Goal: Task Accomplishment & Management: Manage account settings

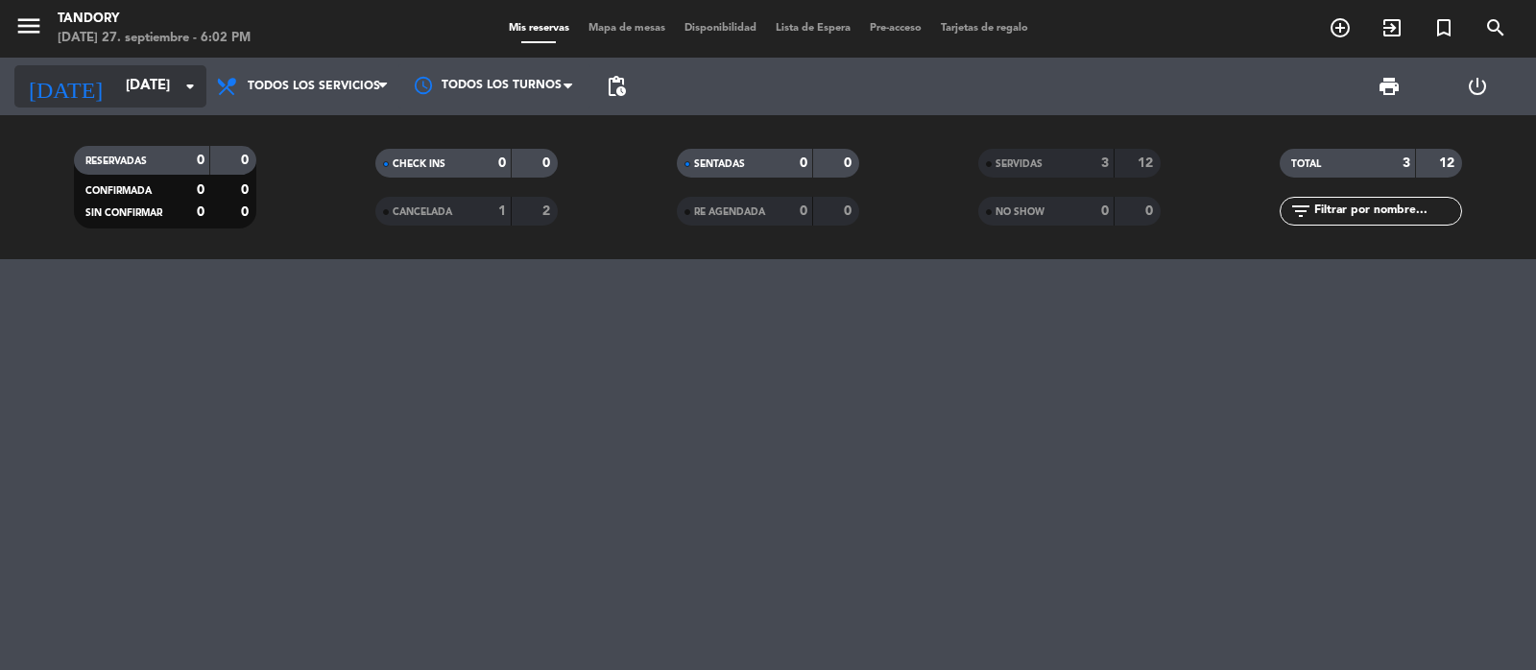
click at [116, 89] on input "[DATE]" at bounding box center [208, 86] width 185 height 36
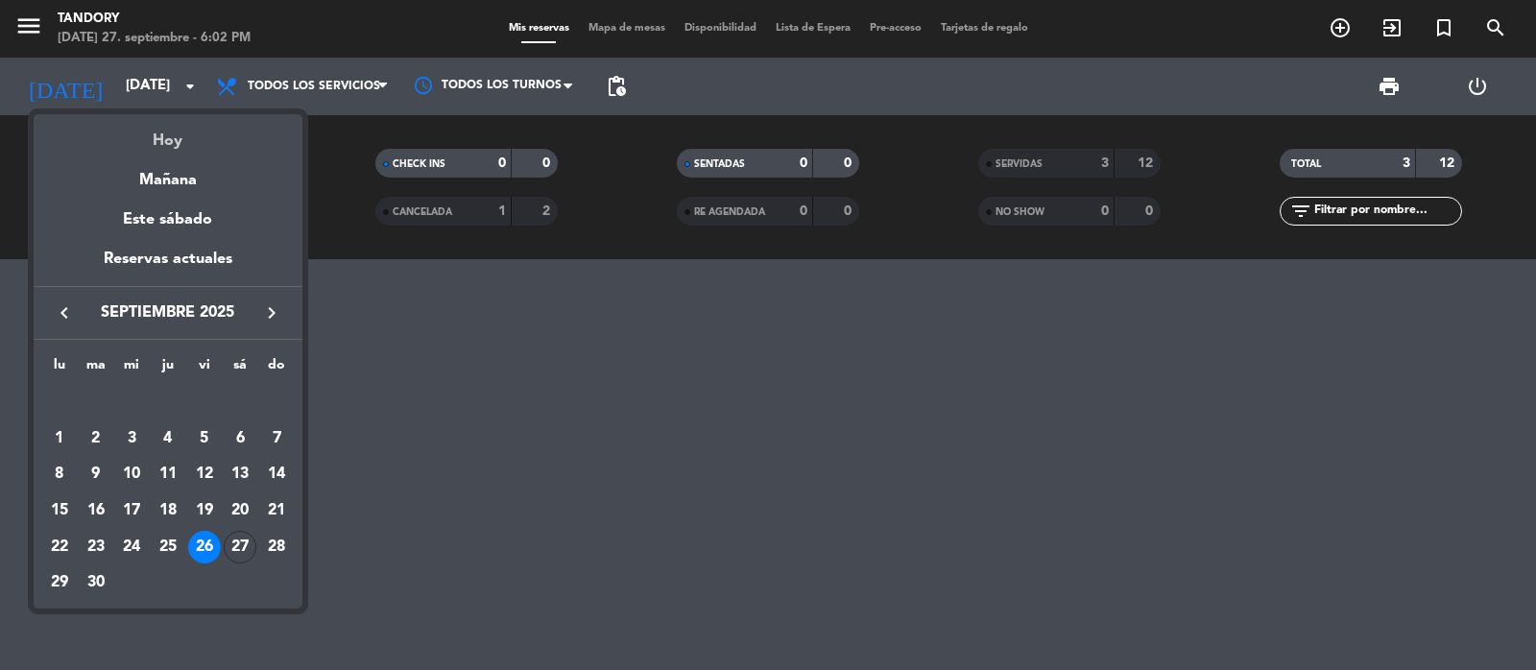
click at [175, 131] on div "Hoy" at bounding box center [168, 133] width 269 height 39
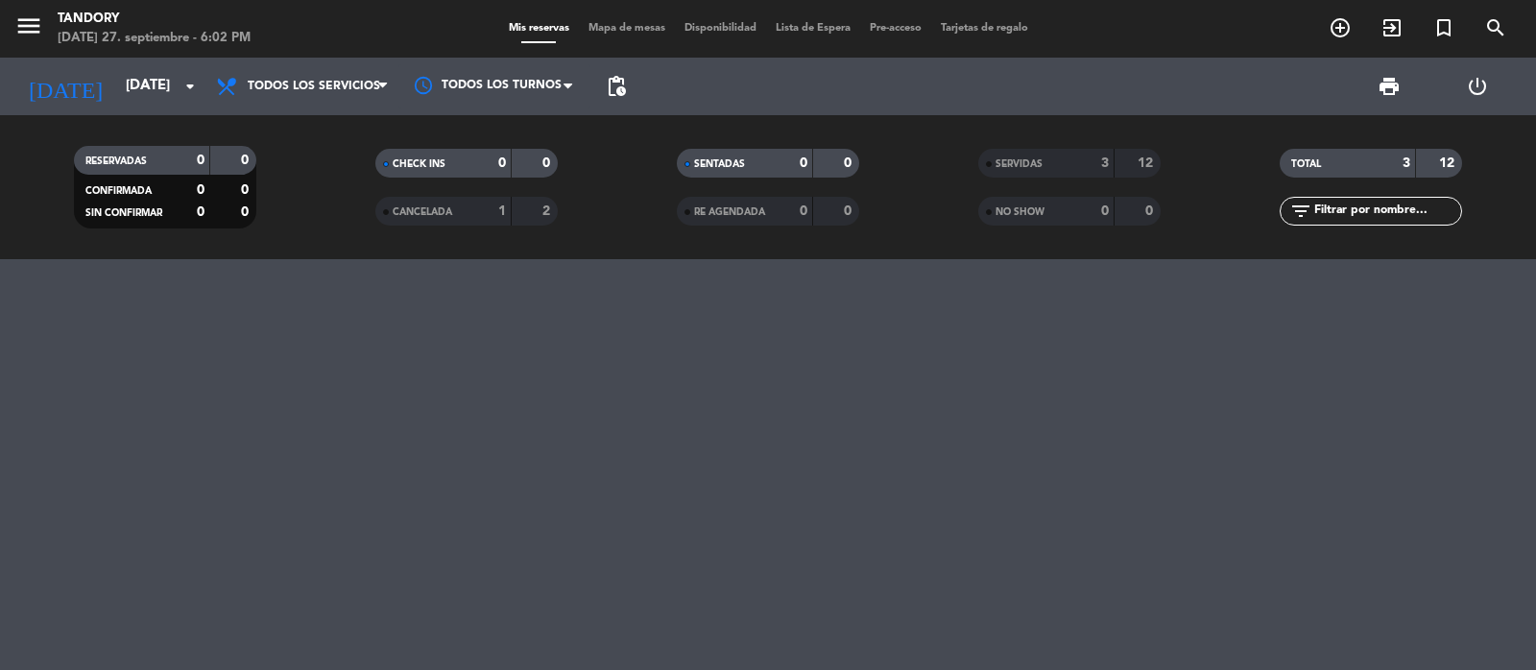
type input "[DATE]"
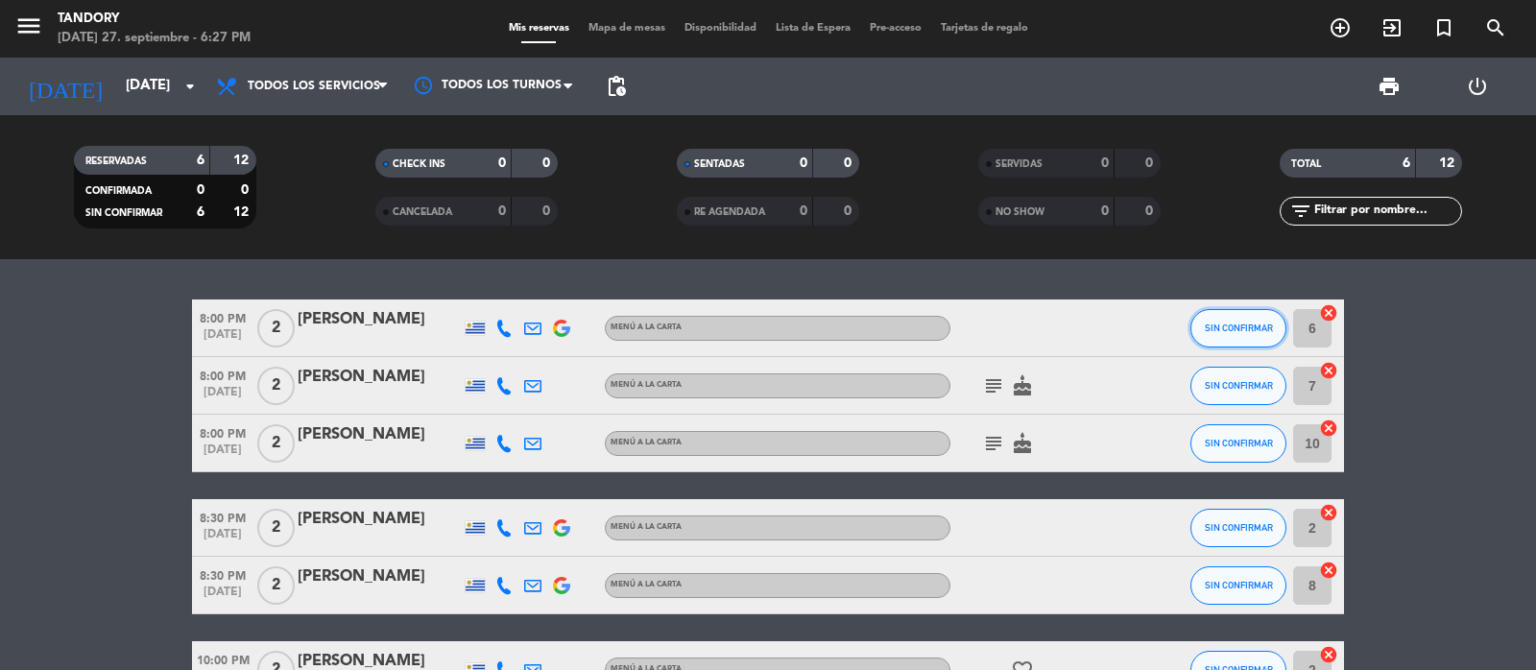
click at [1254, 327] on span "SIN CONFIRMAR" at bounding box center [1239, 328] width 68 height 11
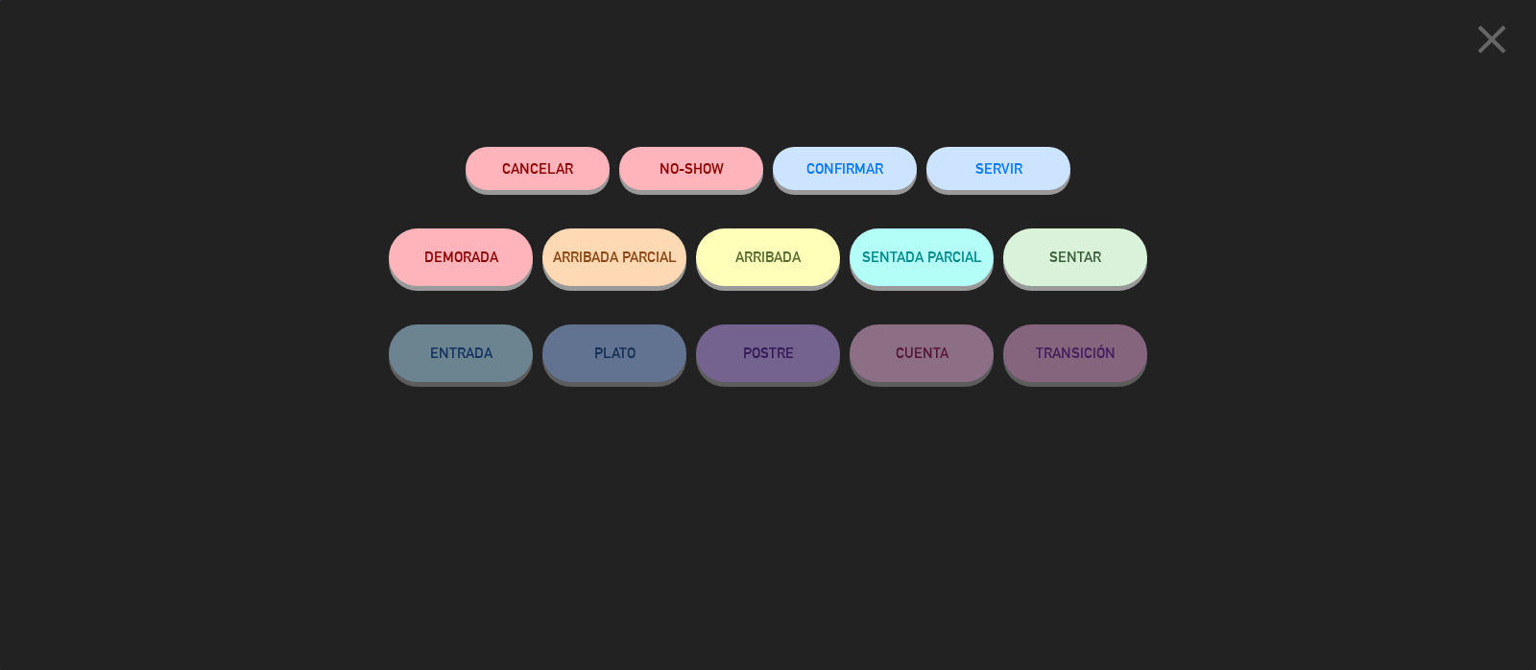
click at [874, 155] on button "CONFIRMAR" at bounding box center [845, 168] width 144 height 43
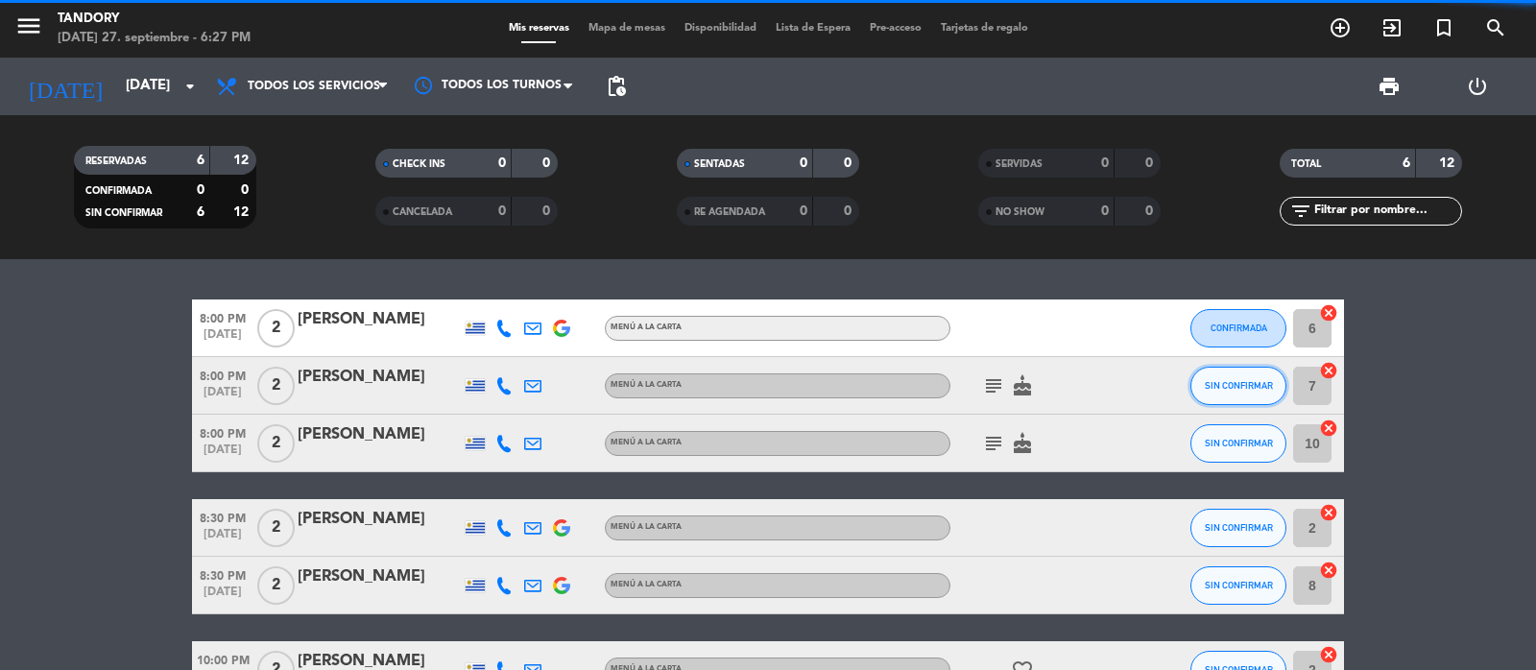
click at [1241, 385] on span "SIN CONFIRMAR" at bounding box center [1239, 385] width 68 height 11
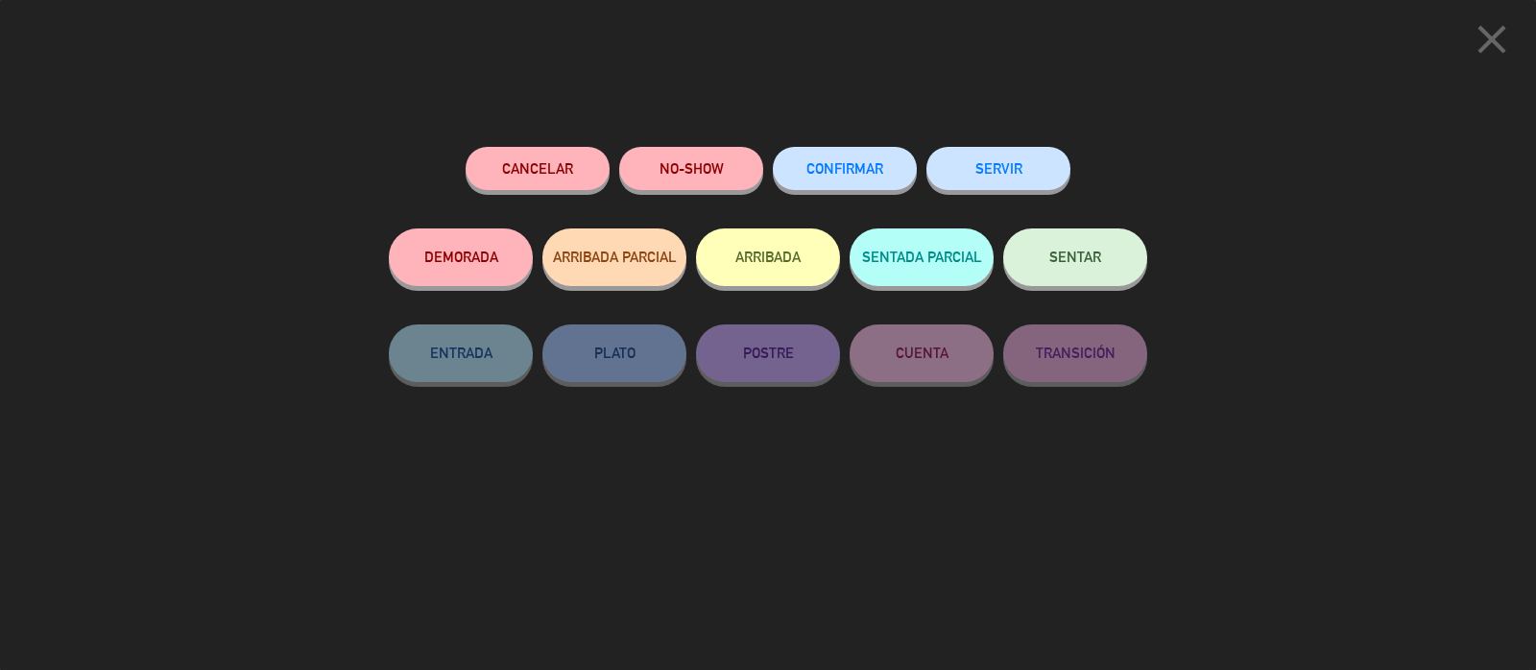
click at [866, 161] on span "CONFIRMAR" at bounding box center [844, 168] width 77 height 16
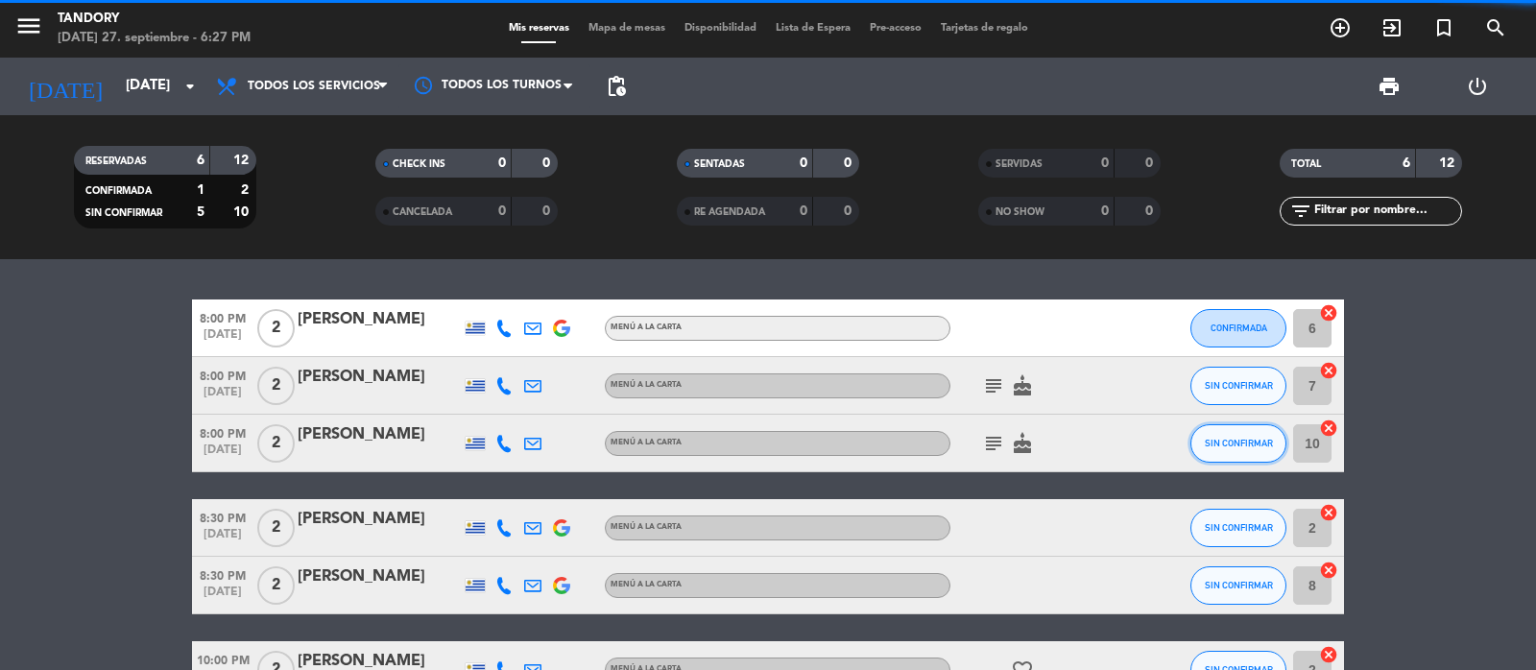
click at [1244, 442] on span "SIN CONFIRMAR" at bounding box center [1239, 443] width 68 height 11
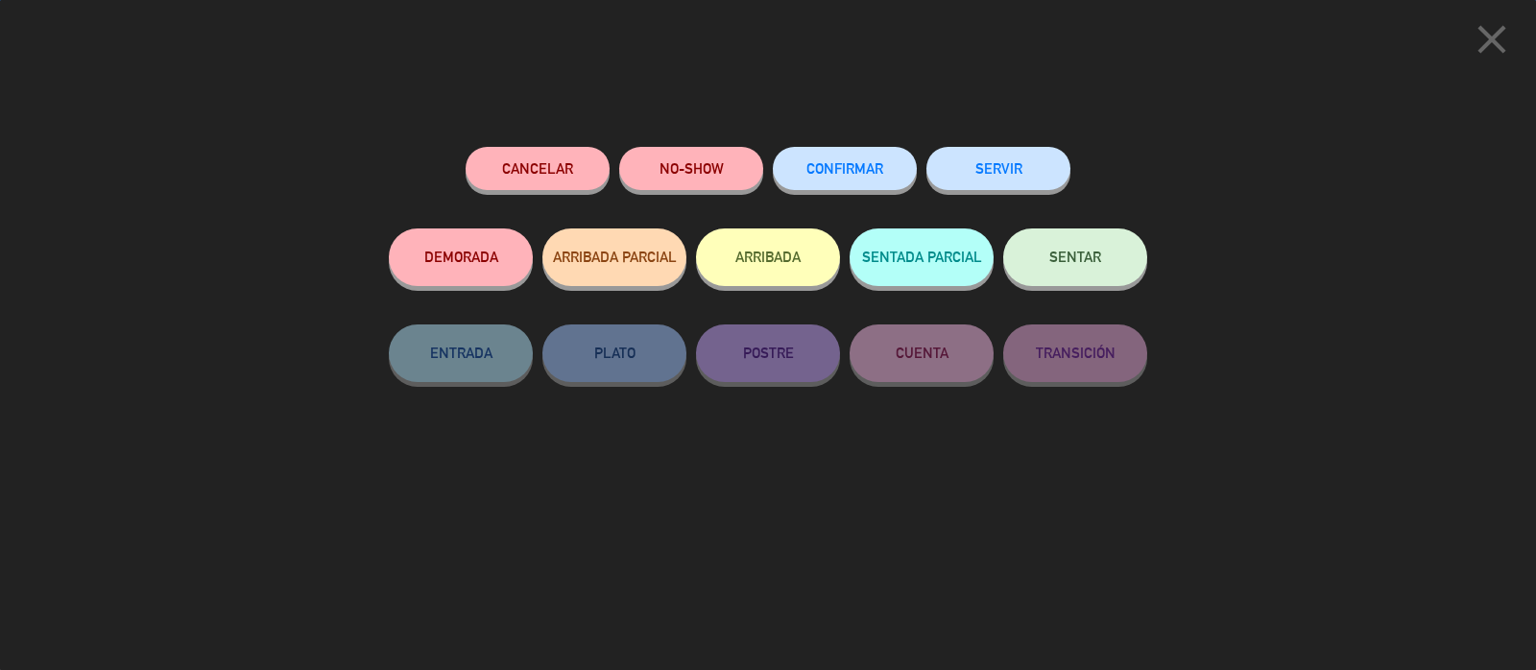
click at [851, 171] on span "CONFIRMAR" at bounding box center [844, 168] width 77 height 16
click at [847, 161] on span "CONFIRMAR" at bounding box center [844, 168] width 77 height 16
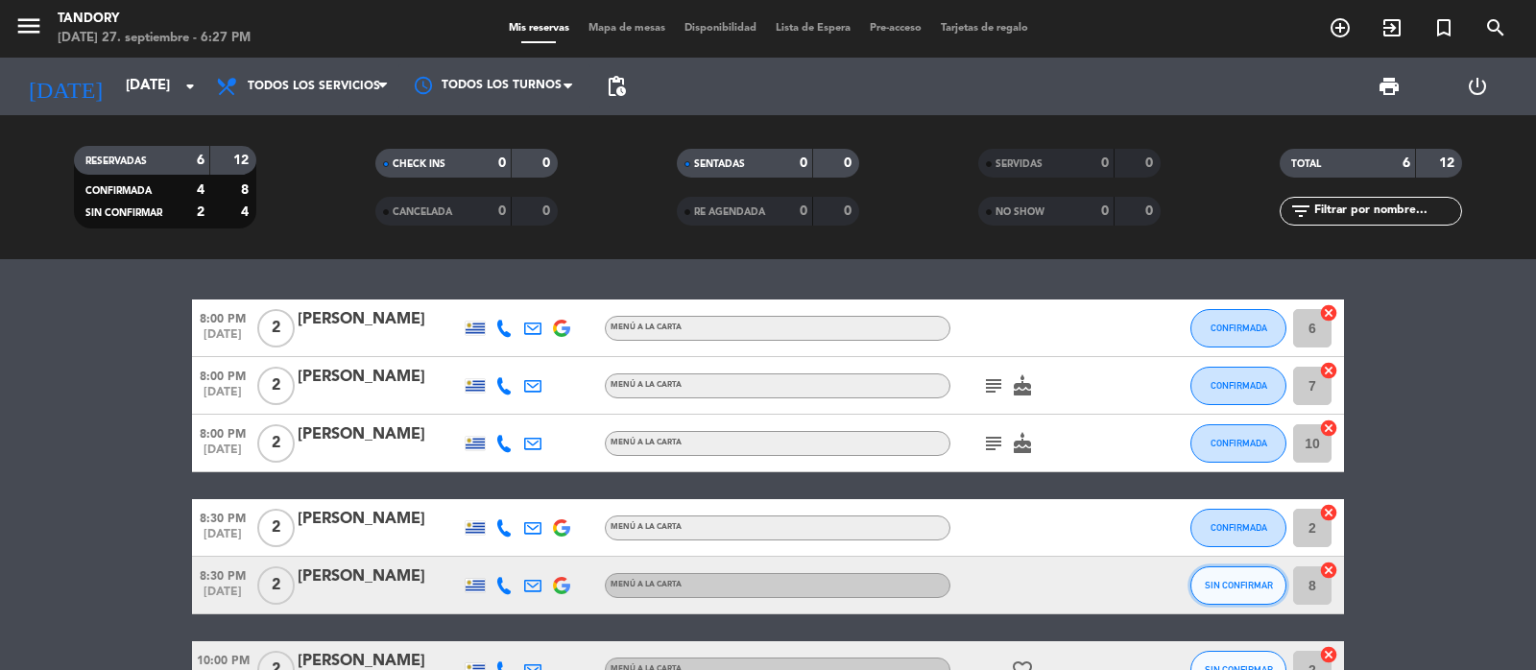
click at [1253, 583] on span "SIN CONFIRMAR" at bounding box center [1239, 585] width 68 height 11
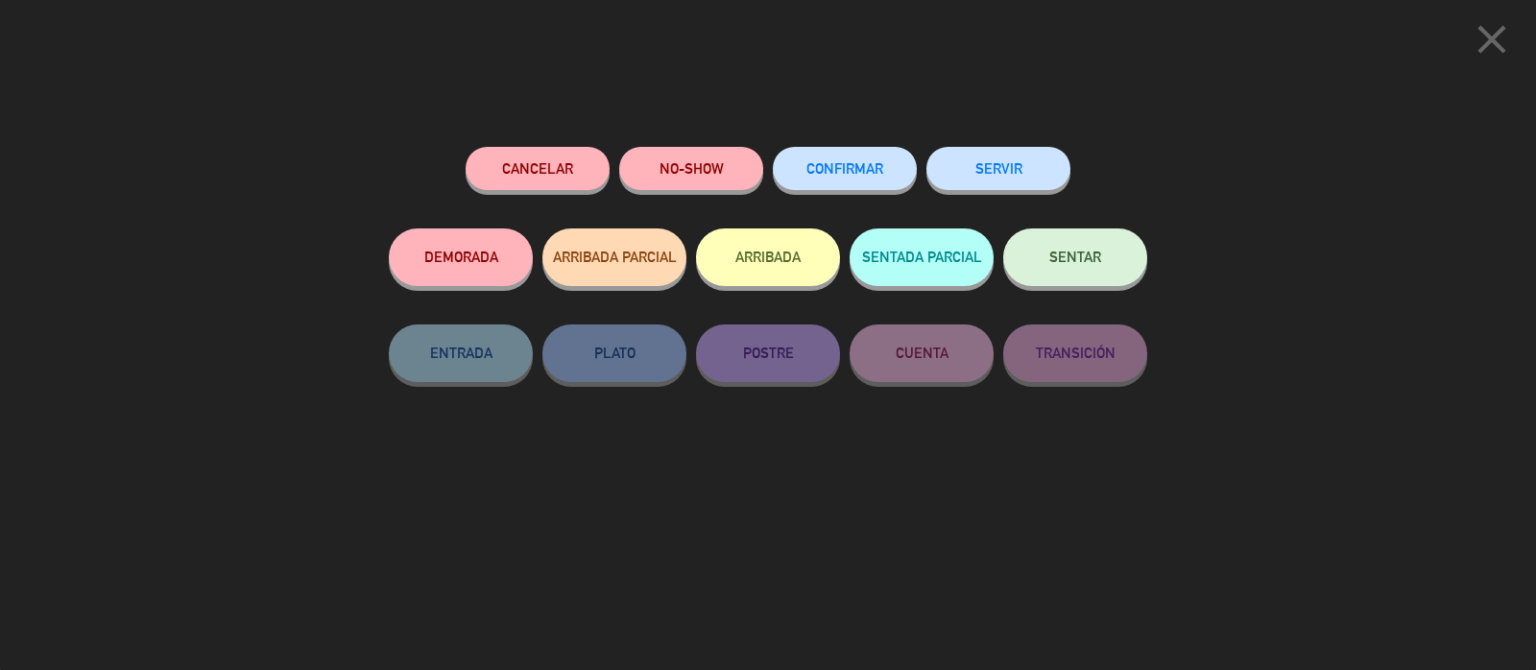
click at [886, 152] on button "CONFIRMAR" at bounding box center [845, 168] width 144 height 43
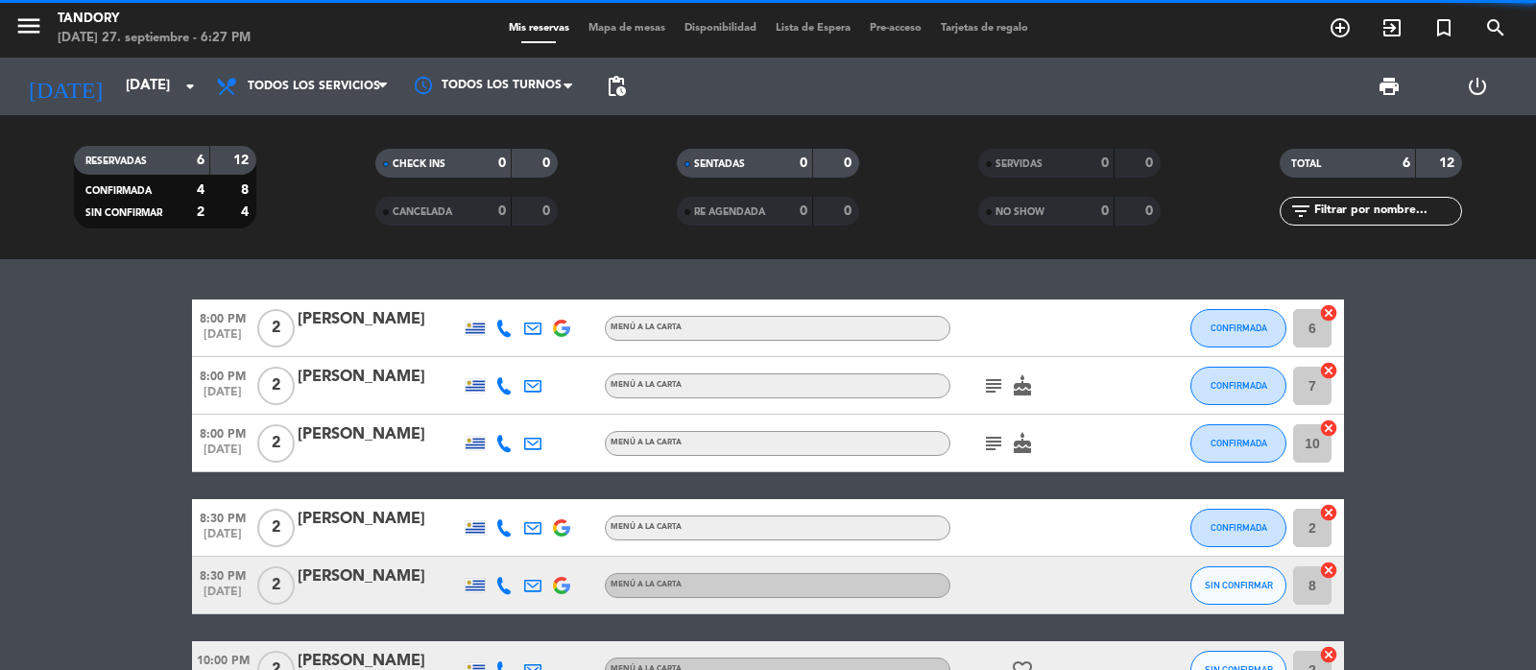
scroll to position [123, 0]
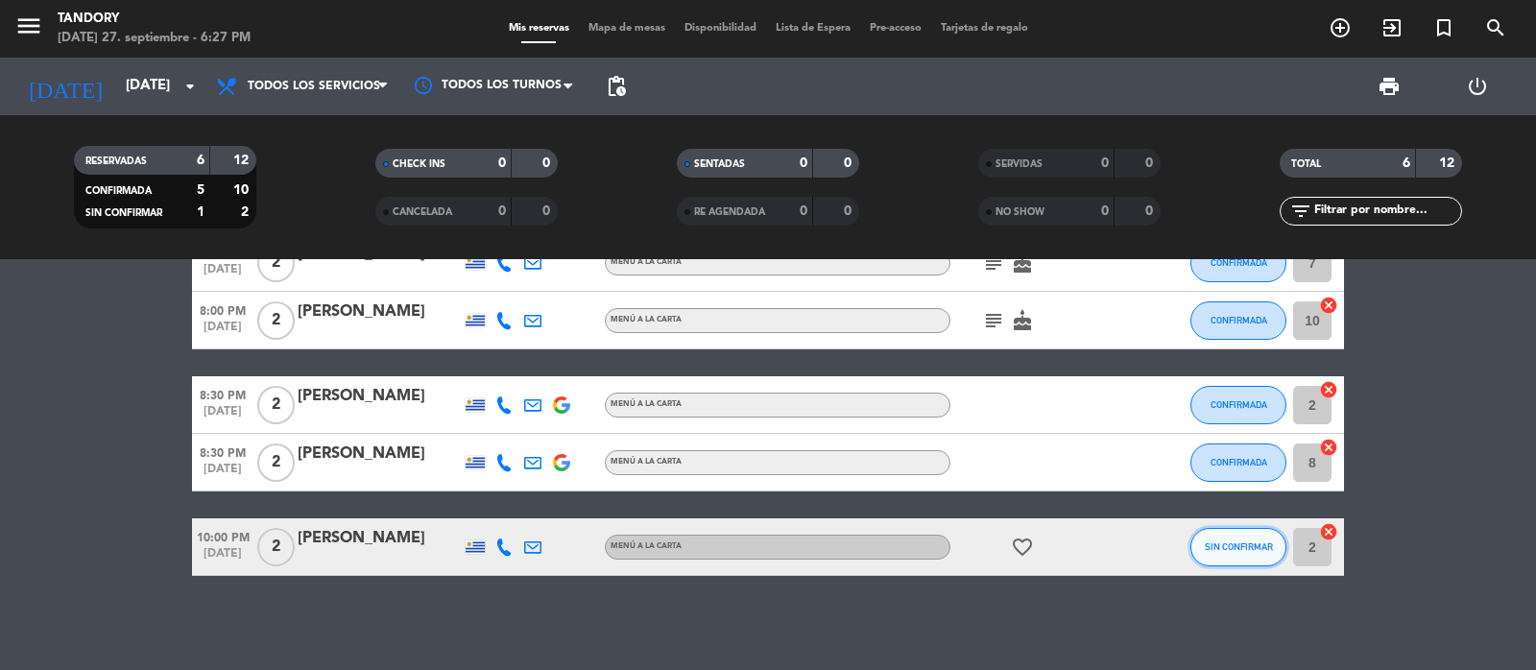
click at [1215, 562] on button "SIN CONFIRMAR" at bounding box center [1238, 547] width 96 height 38
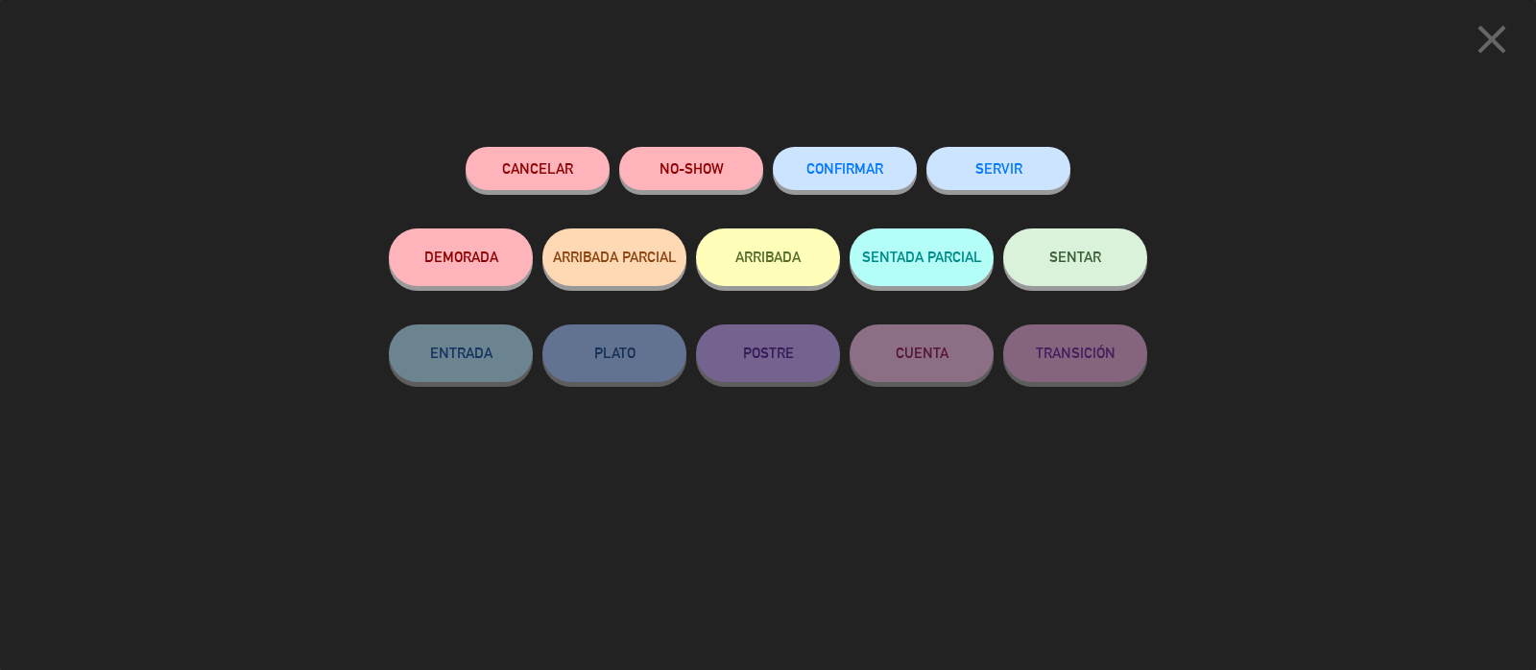
click at [852, 165] on span "CONFIRMAR" at bounding box center [844, 168] width 77 height 16
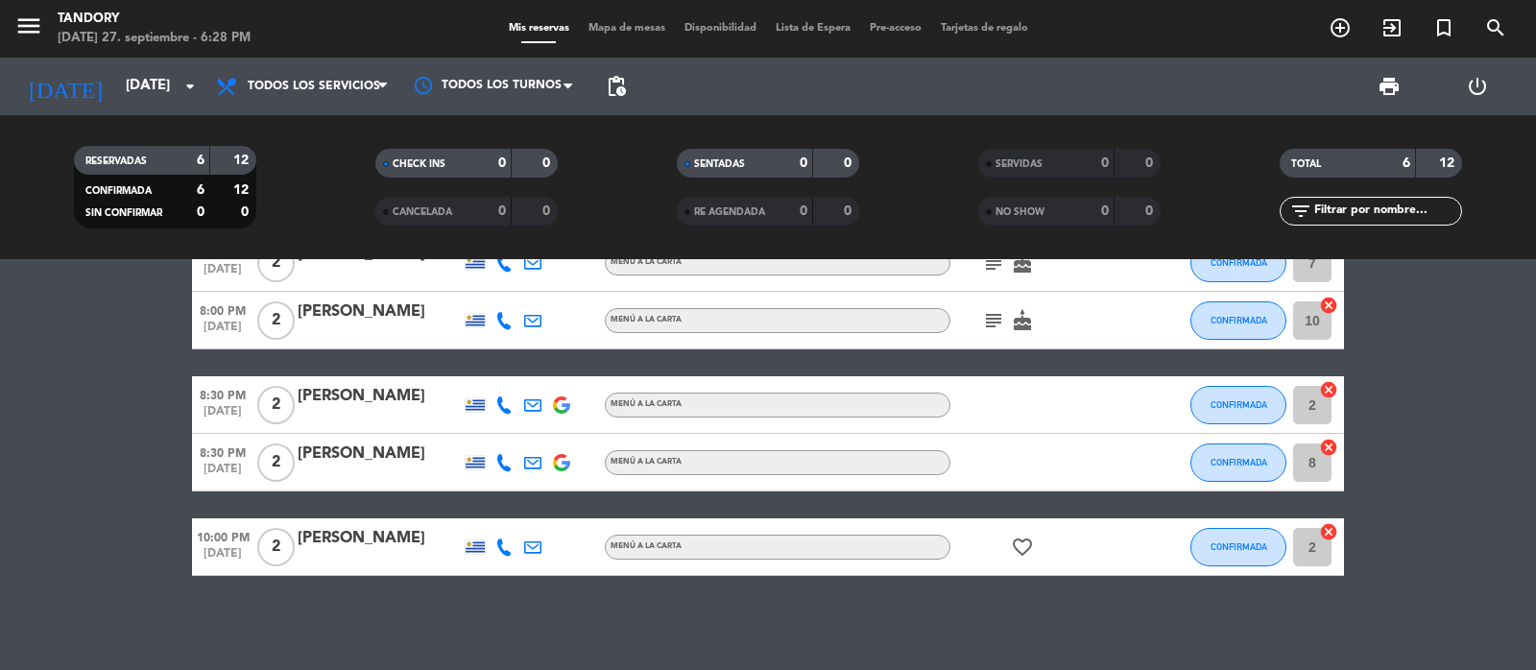
scroll to position [0, 0]
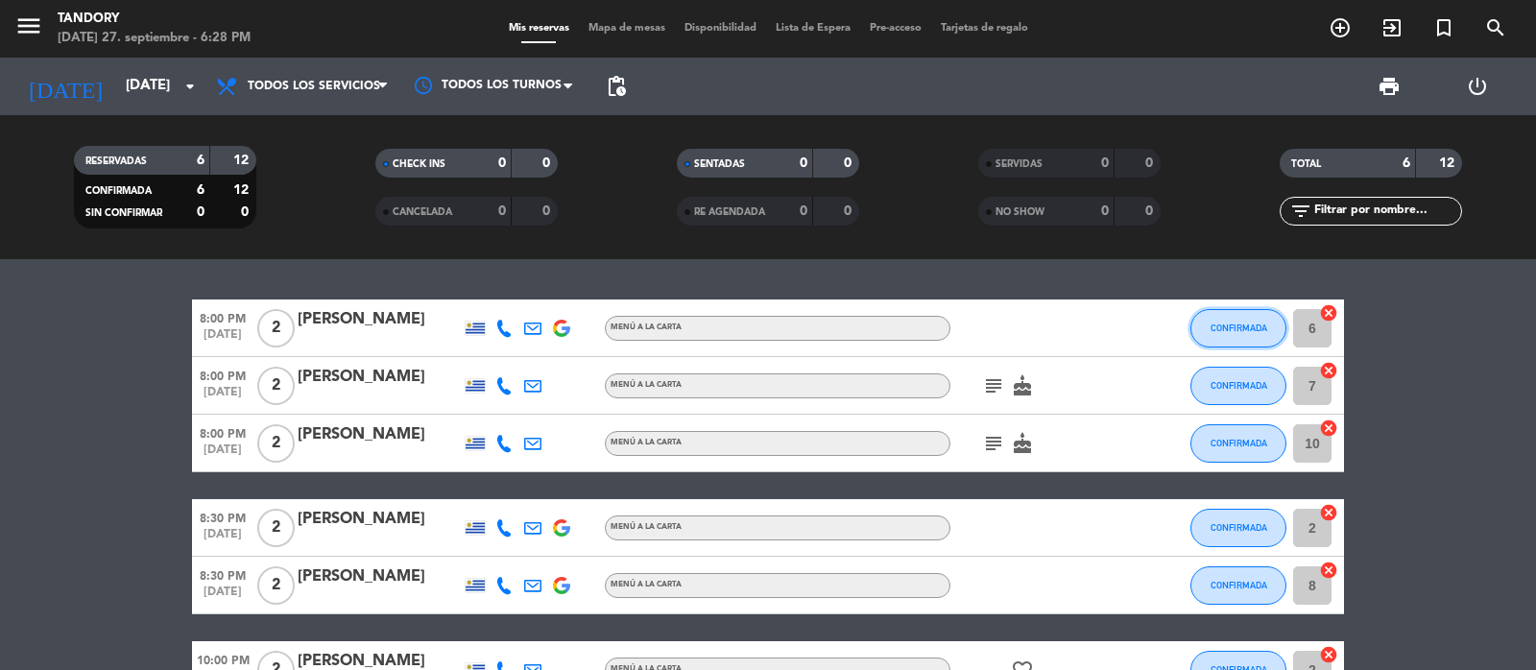
click at [1239, 327] on span "CONFIRMADA" at bounding box center [1238, 328] width 57 height 11
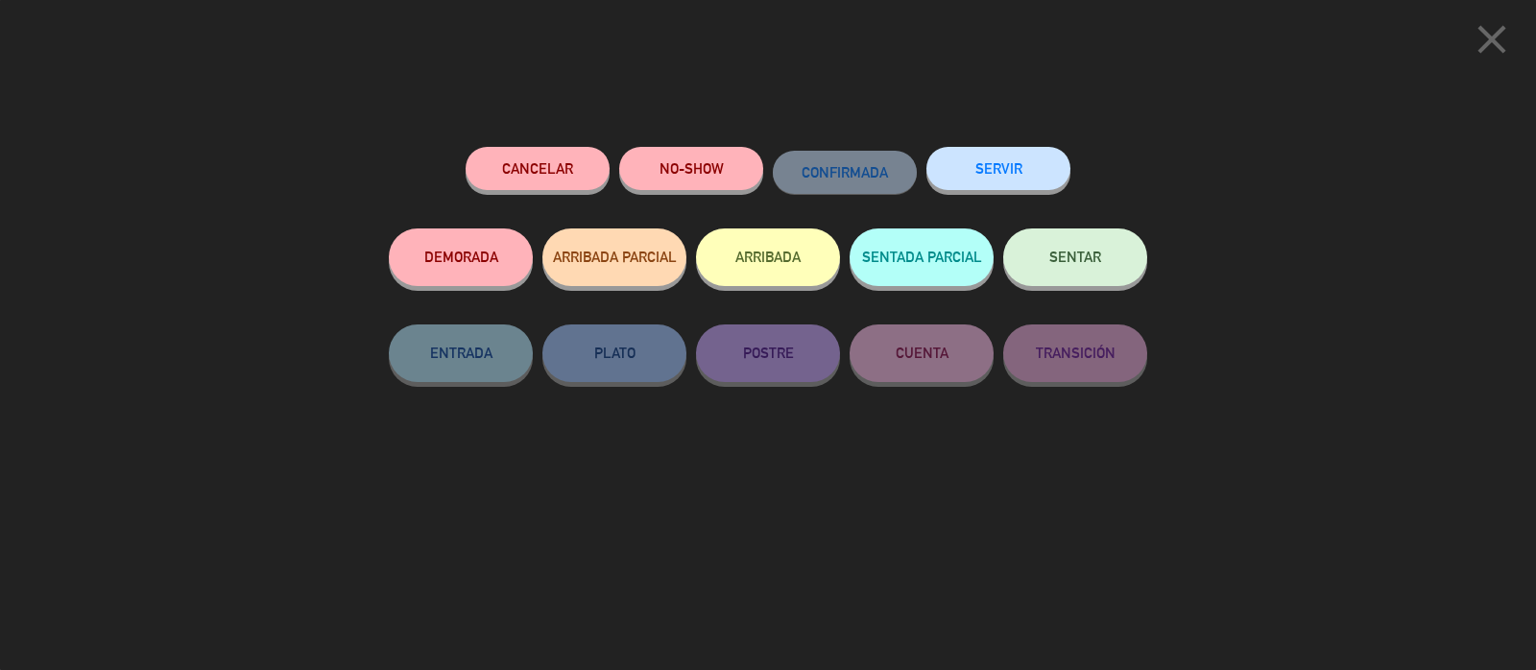
click at [1302, 199] on div "close Cancelar NO-SHOW CONFIRMADA SERVIR DEMORADA ARRIBADA PARCIAL ARRIBADA SEN…" at bounding box center [768, 335] width 1536 height 670
click at [1503, 46] on icon "close" at bounding box center [1492, 39] width 48 height 48
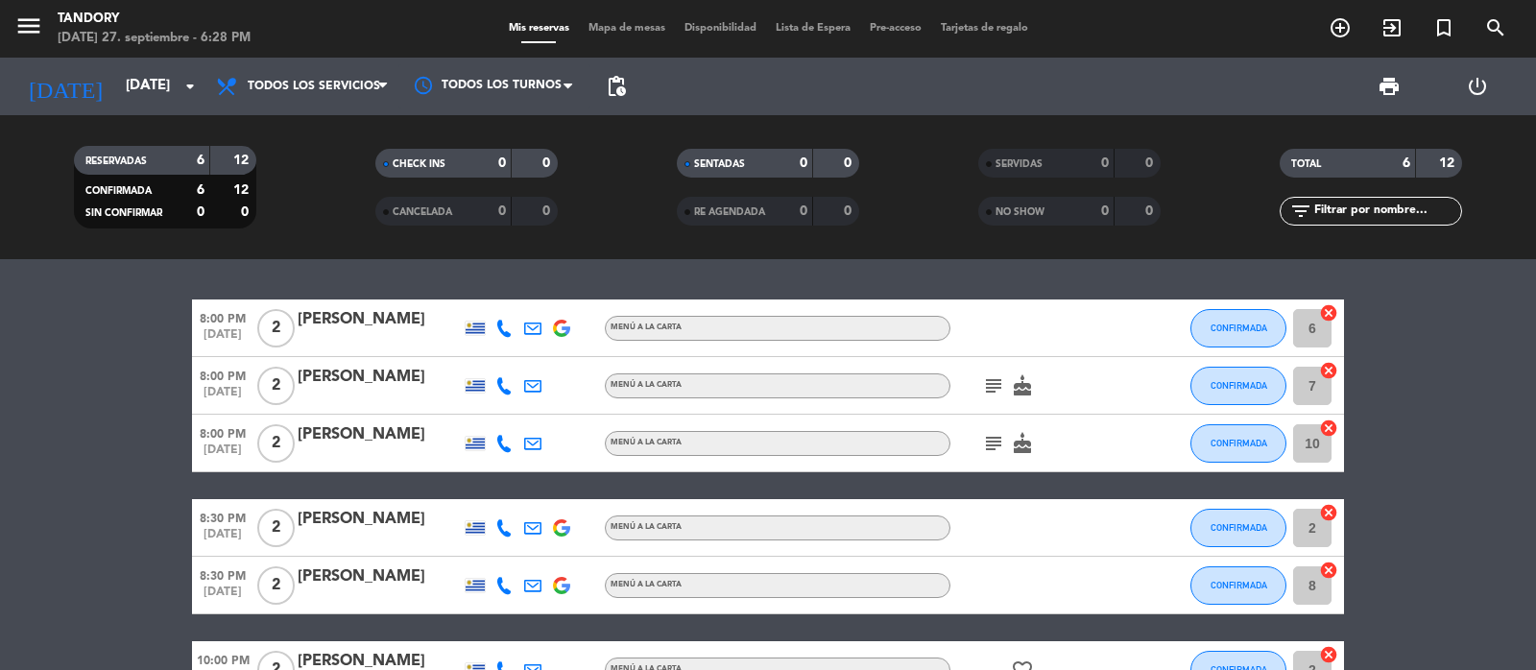
click at [986, 375] on icon "subject" at bounding box center [993, 385] width 23 height 23
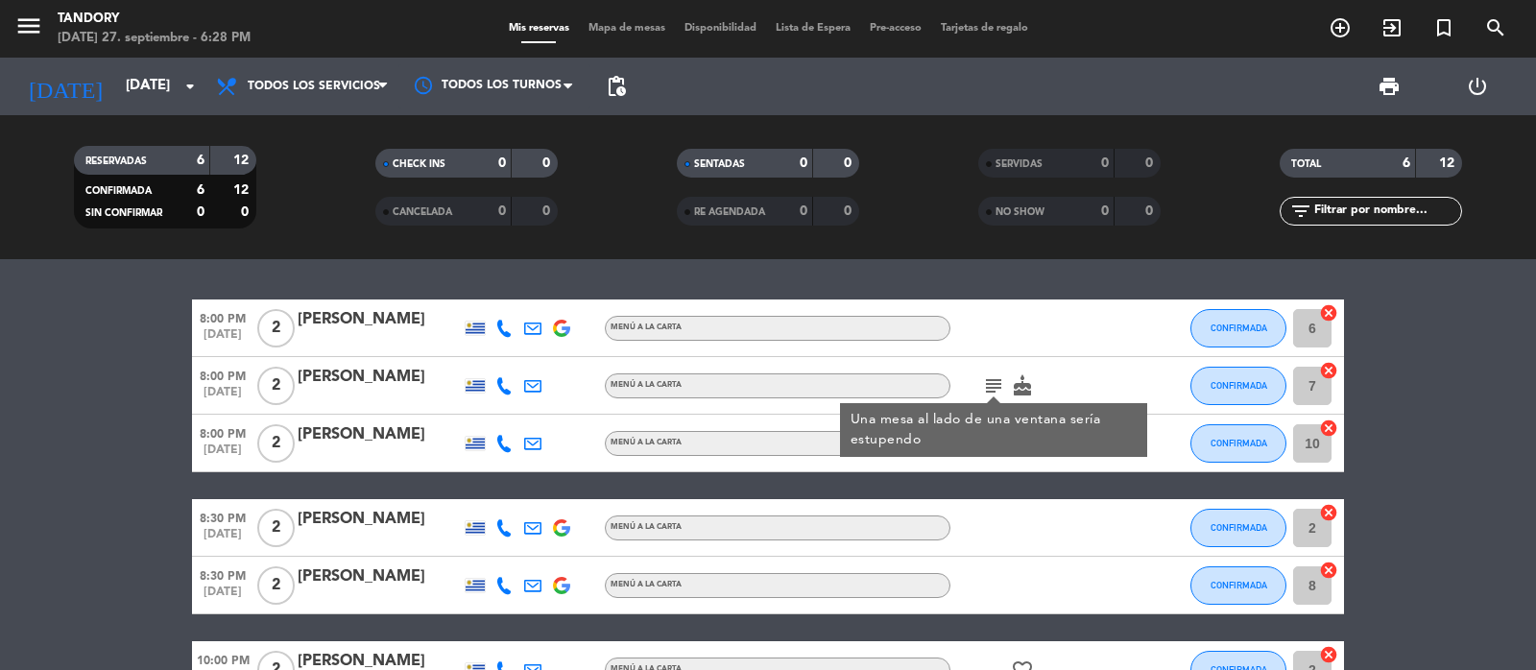
click at [1446, 467] on bookings-row "8:00 PM [DATE] 2 [PERSON_NAME] MENÚ A LA CARTA CONFIRMADA 6 cancel 8:00 PM [DAT…" at bounding box center [768, 498] width 1536 height 399
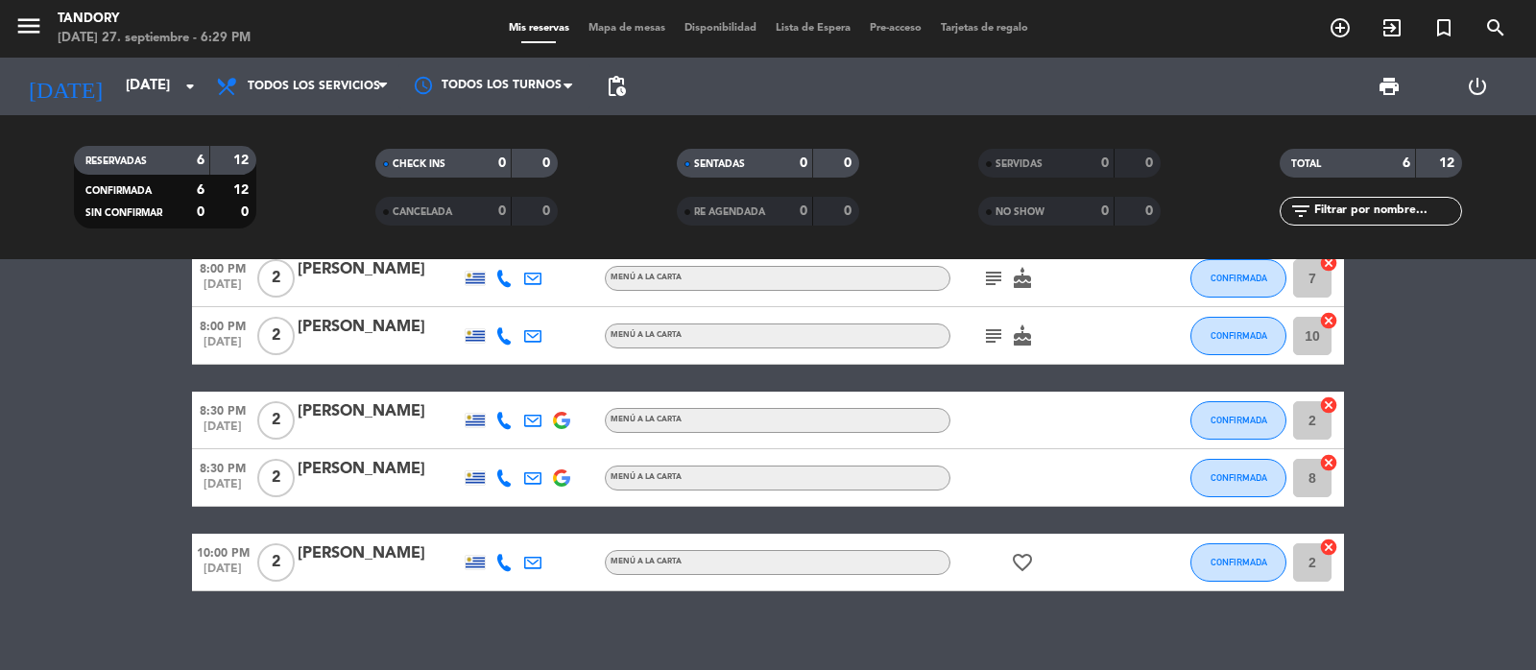
scroll to position [123, 0]
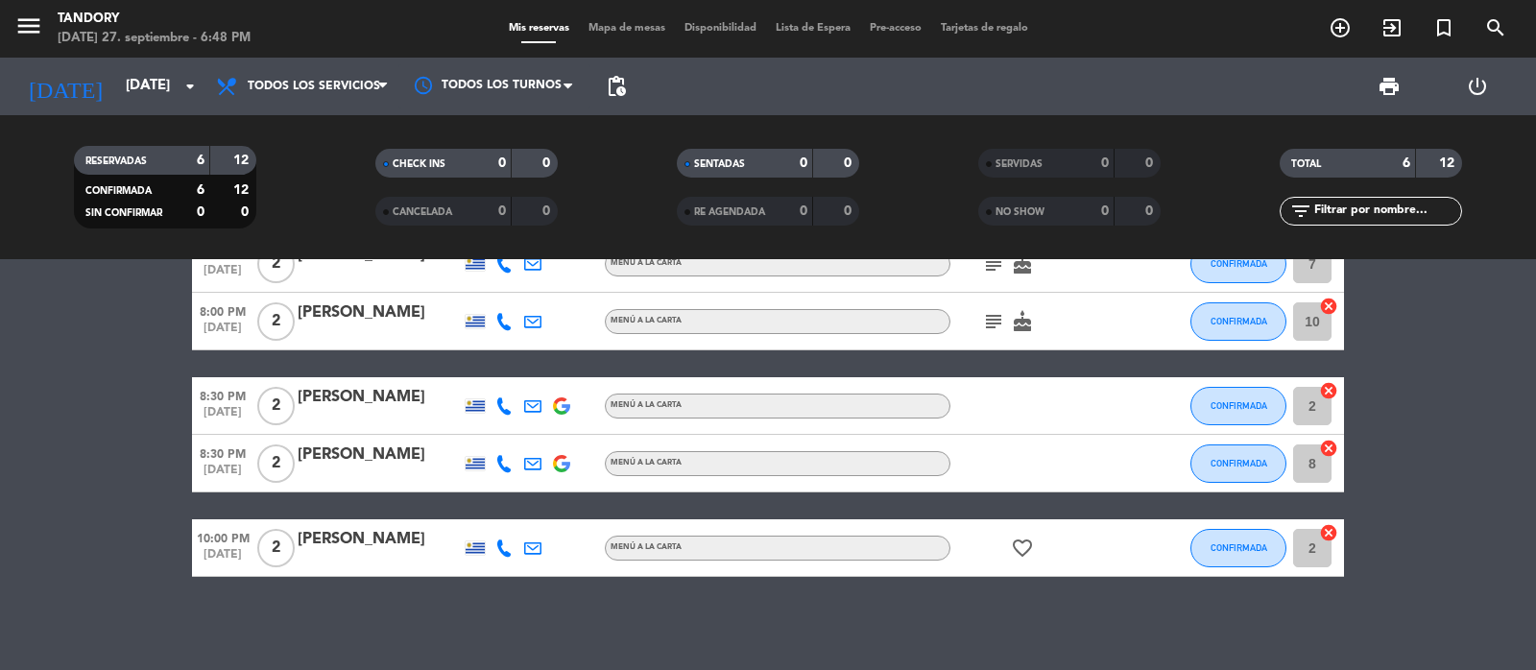
scroll to position [123, 0]
